Goal: Navigation & Orientation: Find specific page/section

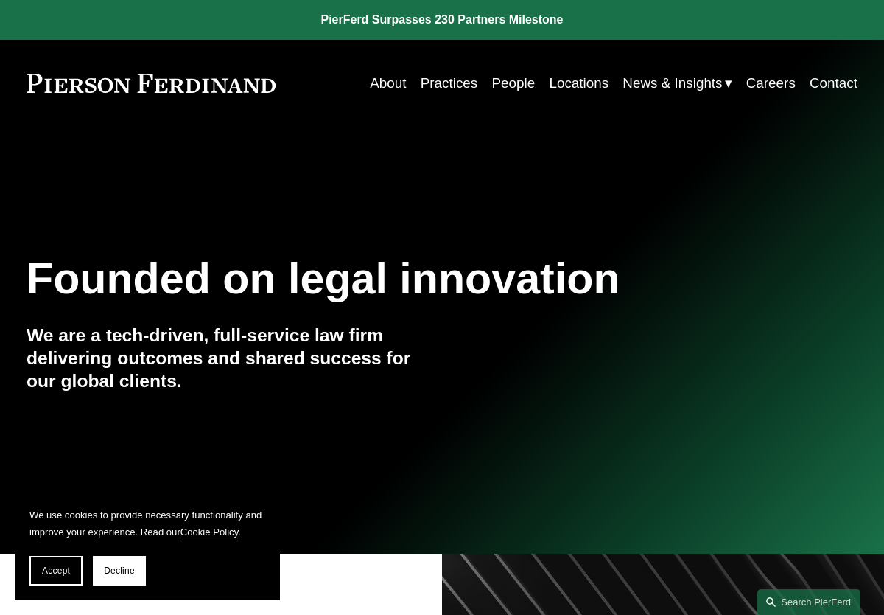
click at [473, 74] on link "Practices" at bounding box center [449, 83] width 57 height 28
click at [447, 88] on link "Practices" at bounding box center [449, 83] width 57 height 28
click at [448, 85] on link "Practices" at bounding box center [449, 83] width 57 height 28
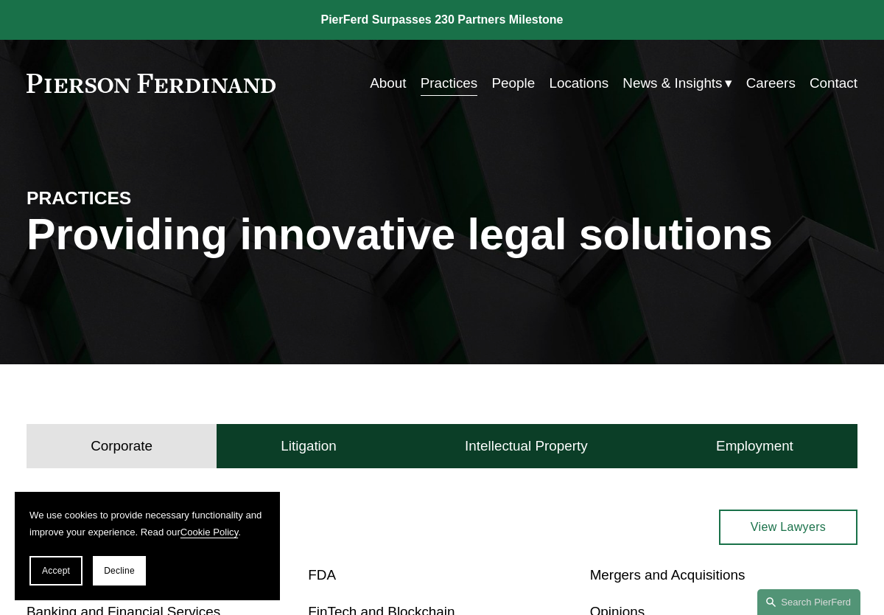
click at [503, 82] on link "People" at bounding box center [513, 83] width 43 height 28
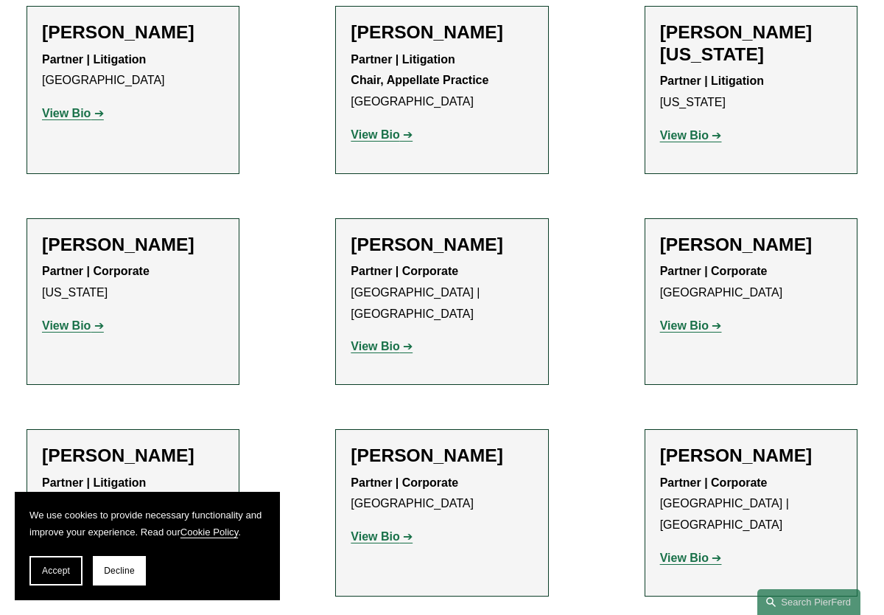
scroll to position [18356, 0]
